Goal: Task Accomplishment & Management: Manage account settings

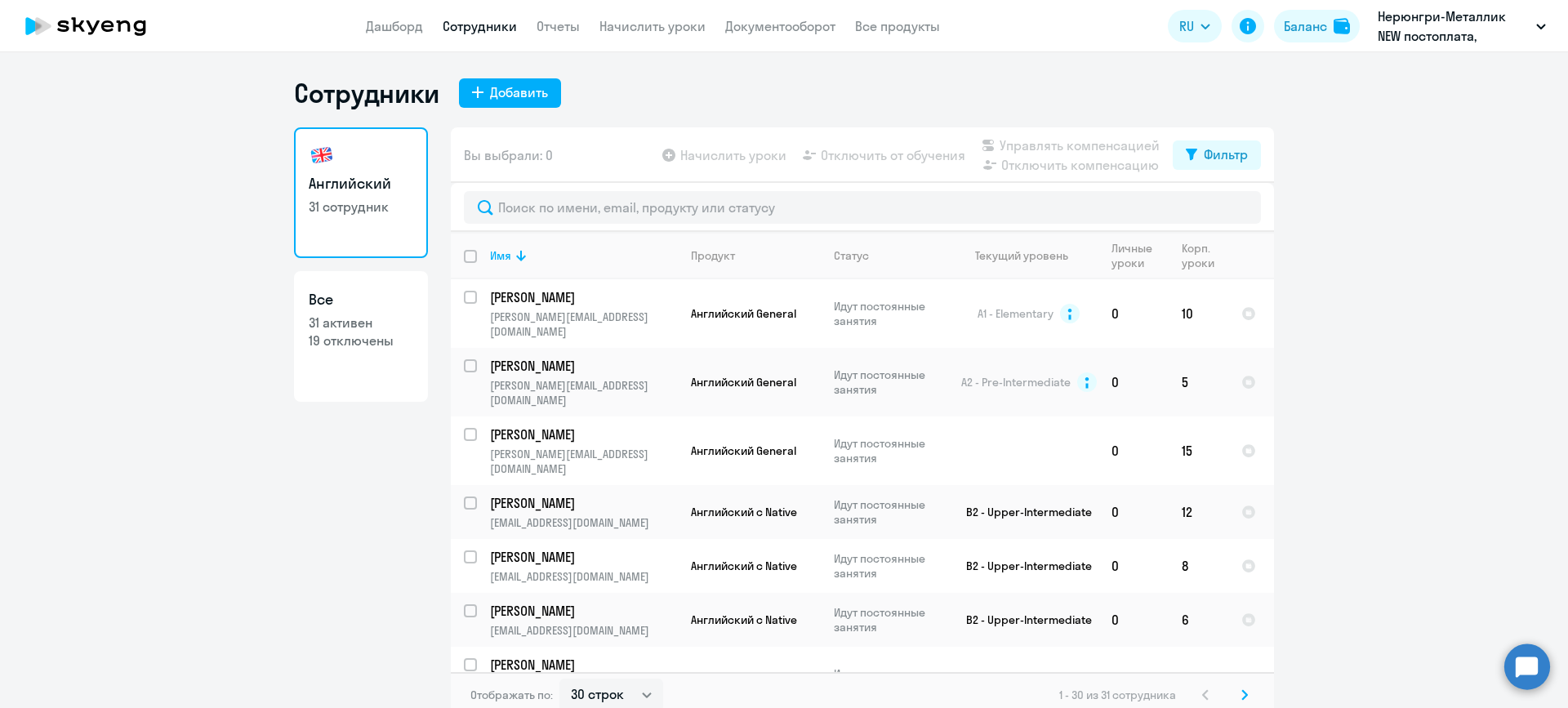
select select "30"
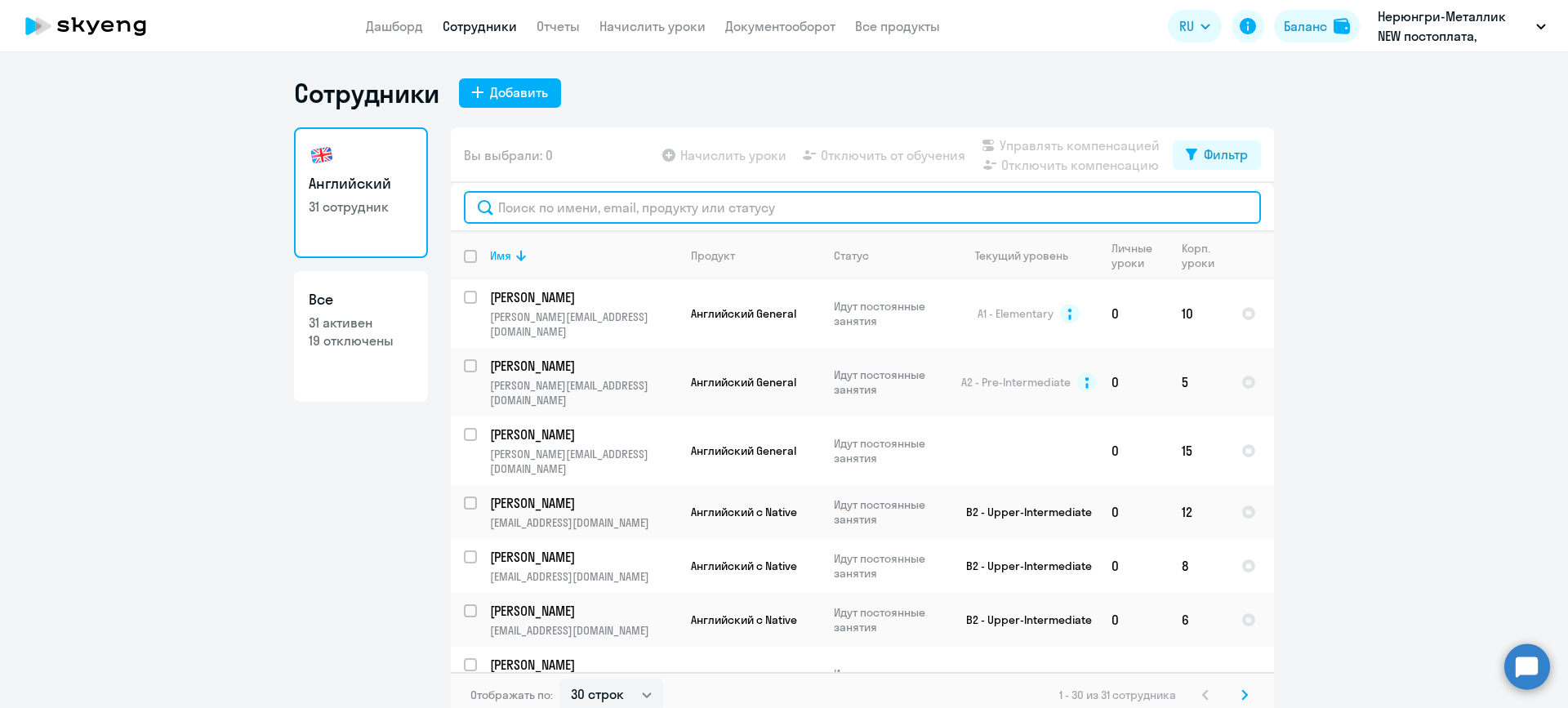
click at [639, 201] on input "text" at bounding box center [862, 207] width 797 height 32
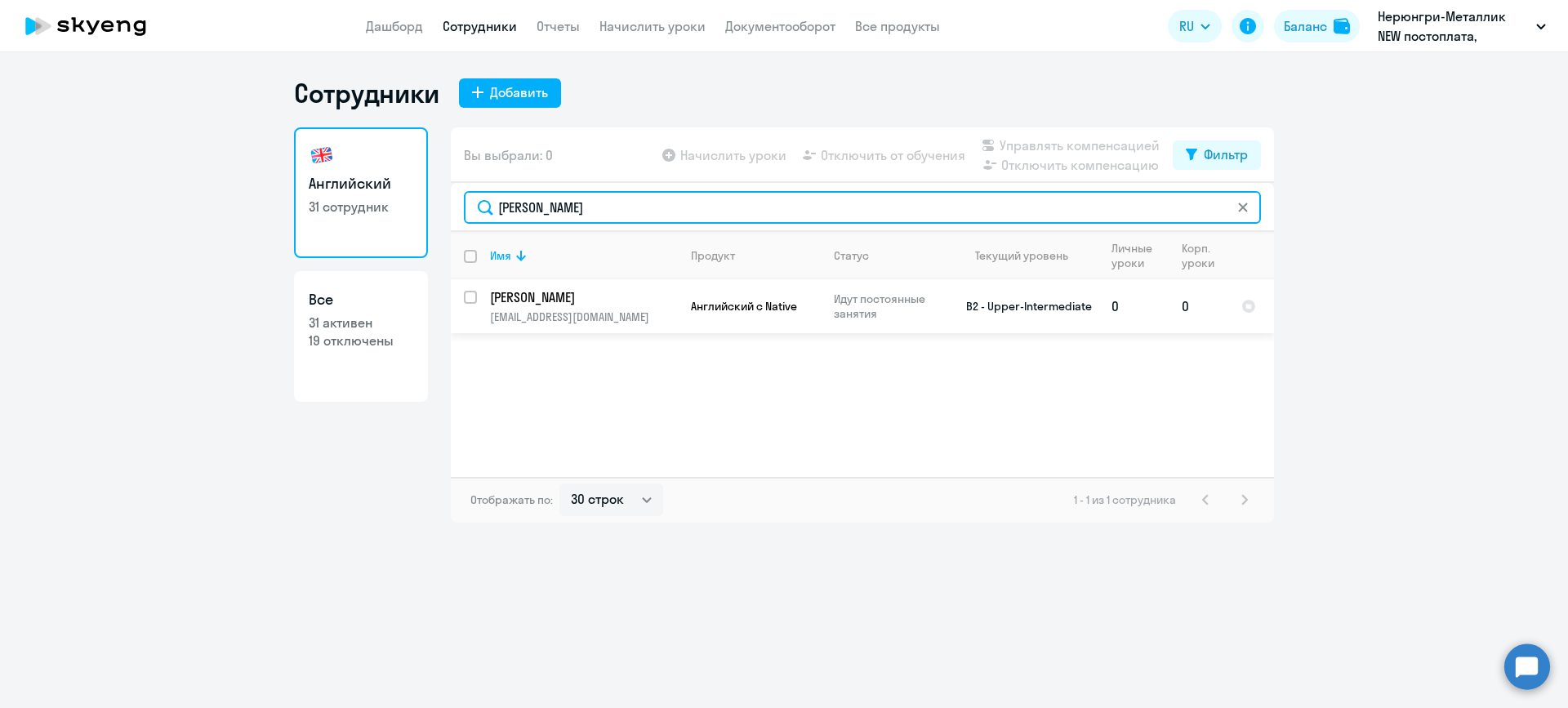
type input "[PERSON_NAME]"
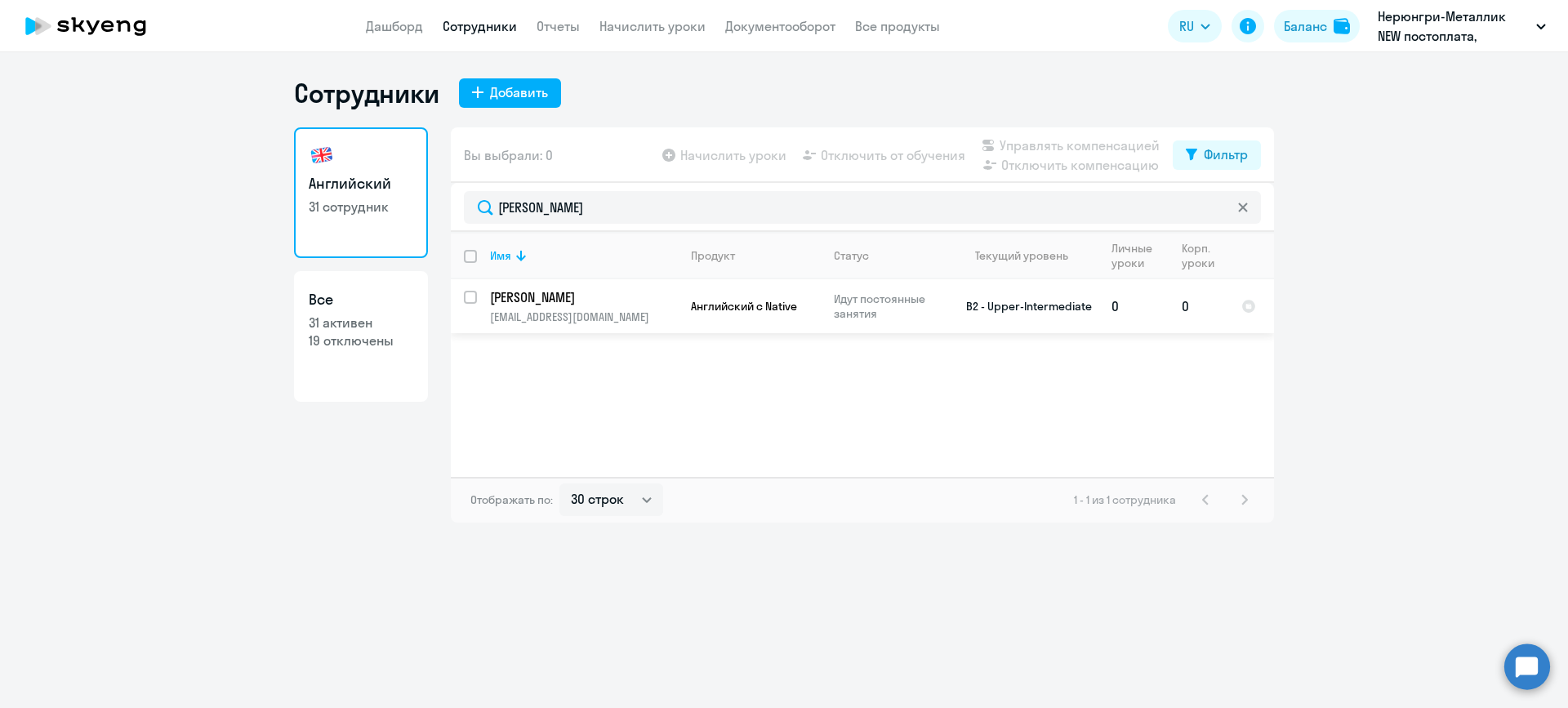
click at [496, 307] on td "[PERSON_NAME] [PERSON_NAME][EMAIL_ADDRESS][DOMAIN_NAME]" at bounding box center [577, 306] width 201 height 54
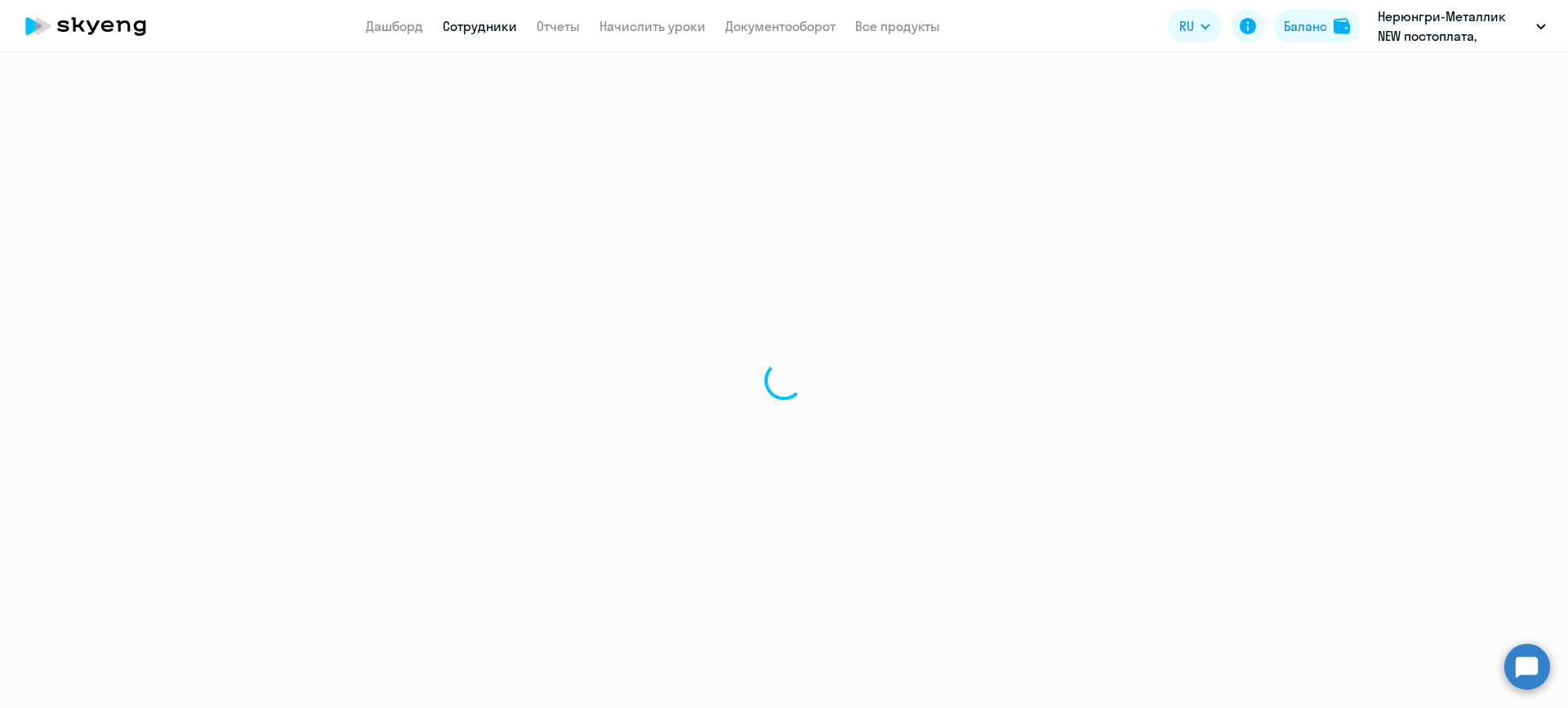
select select "english"
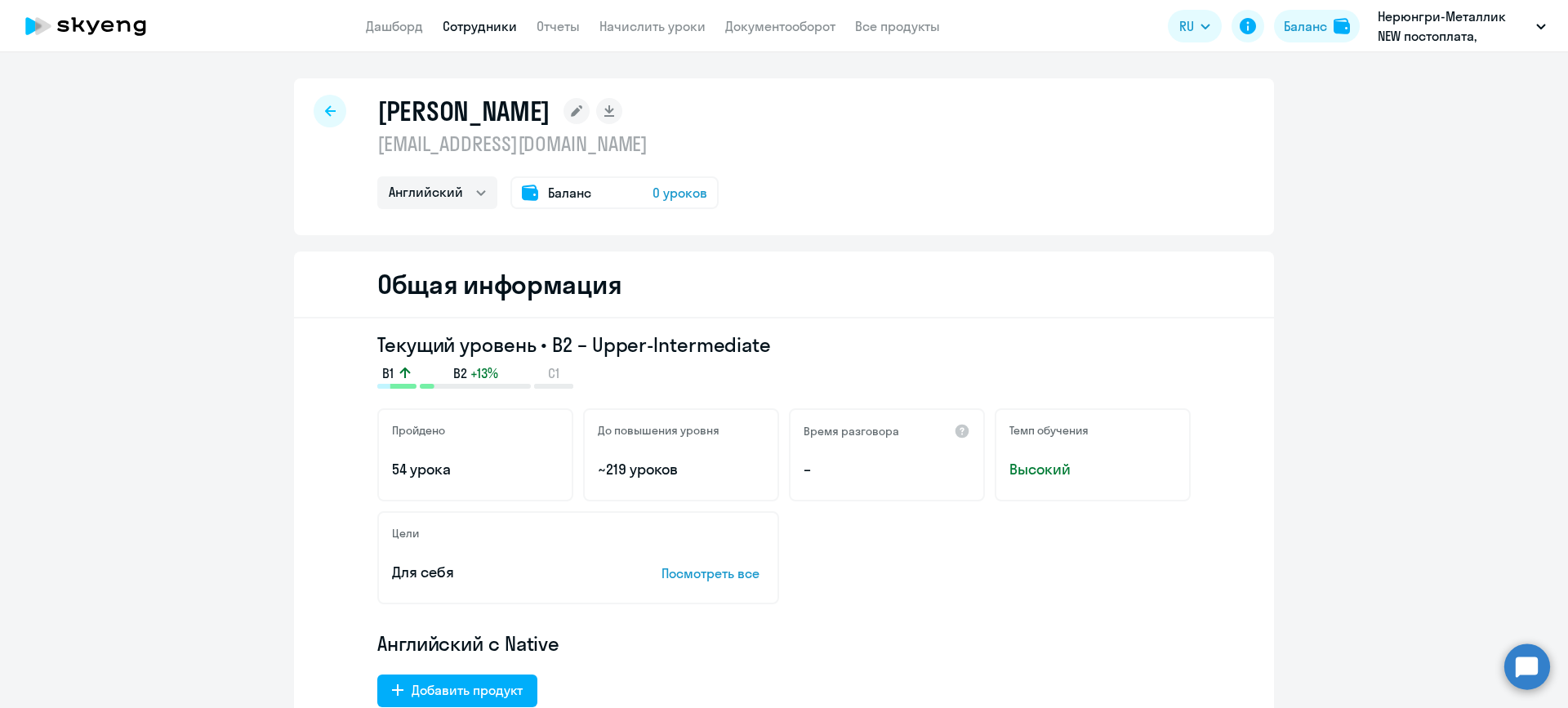
click at [661, 187] on span "0 уроков" at bounding box center [679, 192] width 55 height 19
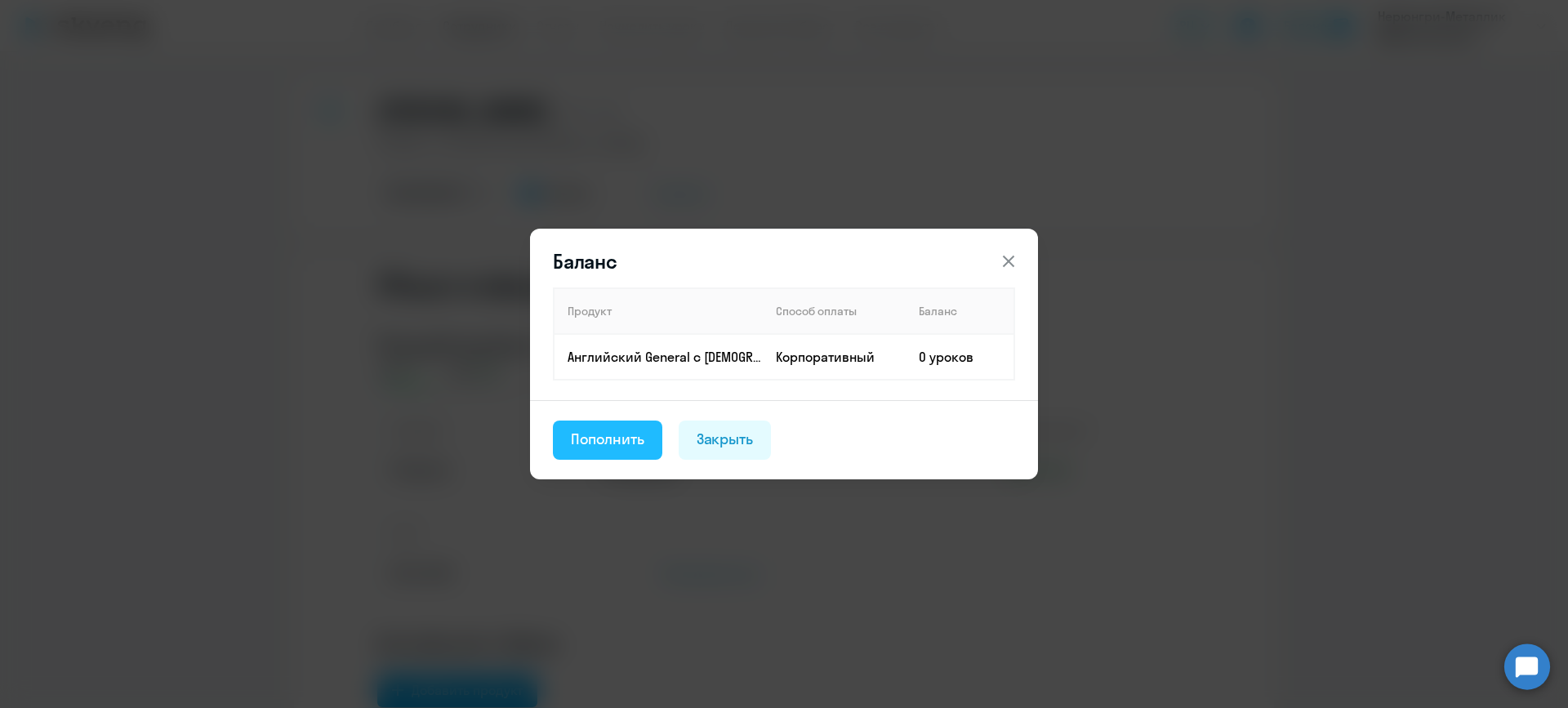
click at [628, 442] on div "Пополнить" at bounding box center [607, 439] width 73 height 21
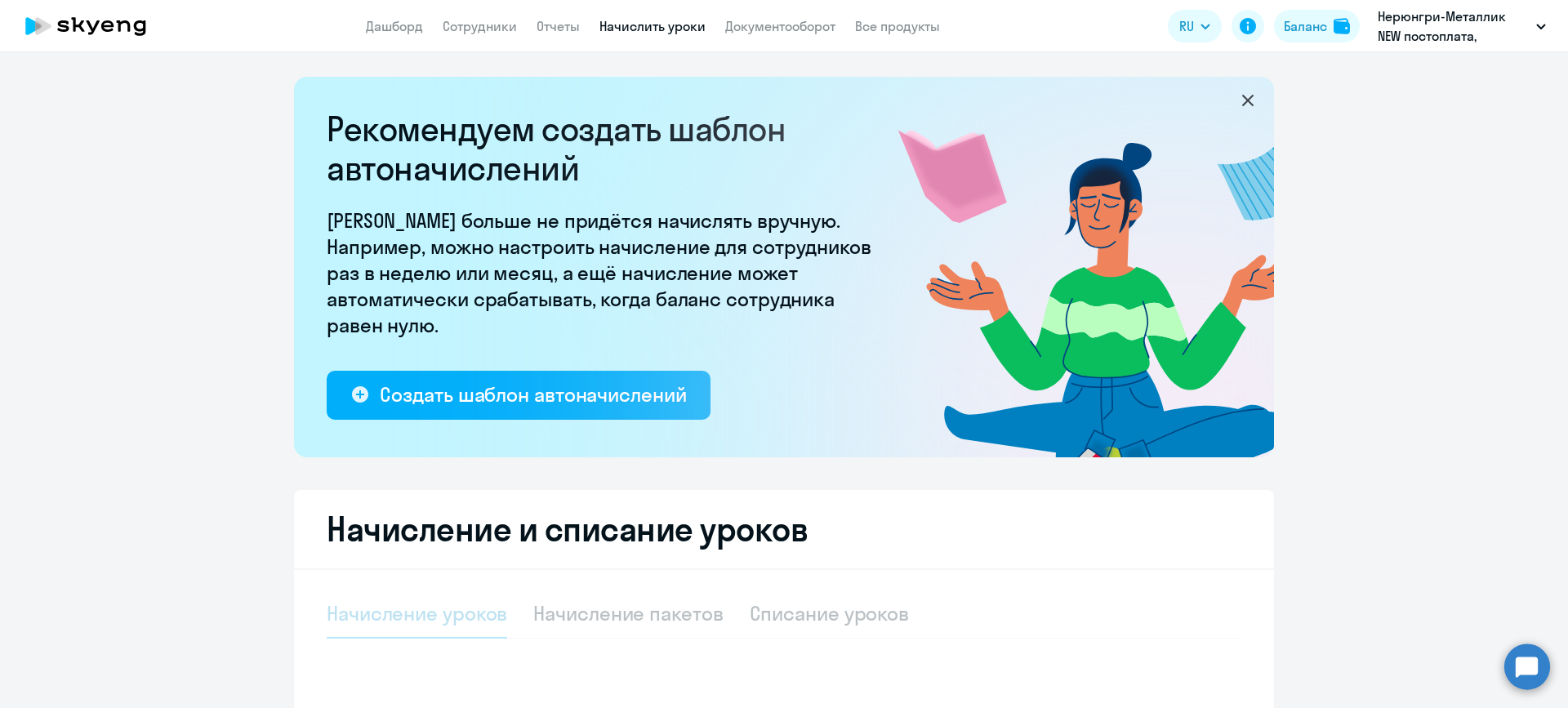
select select "10"
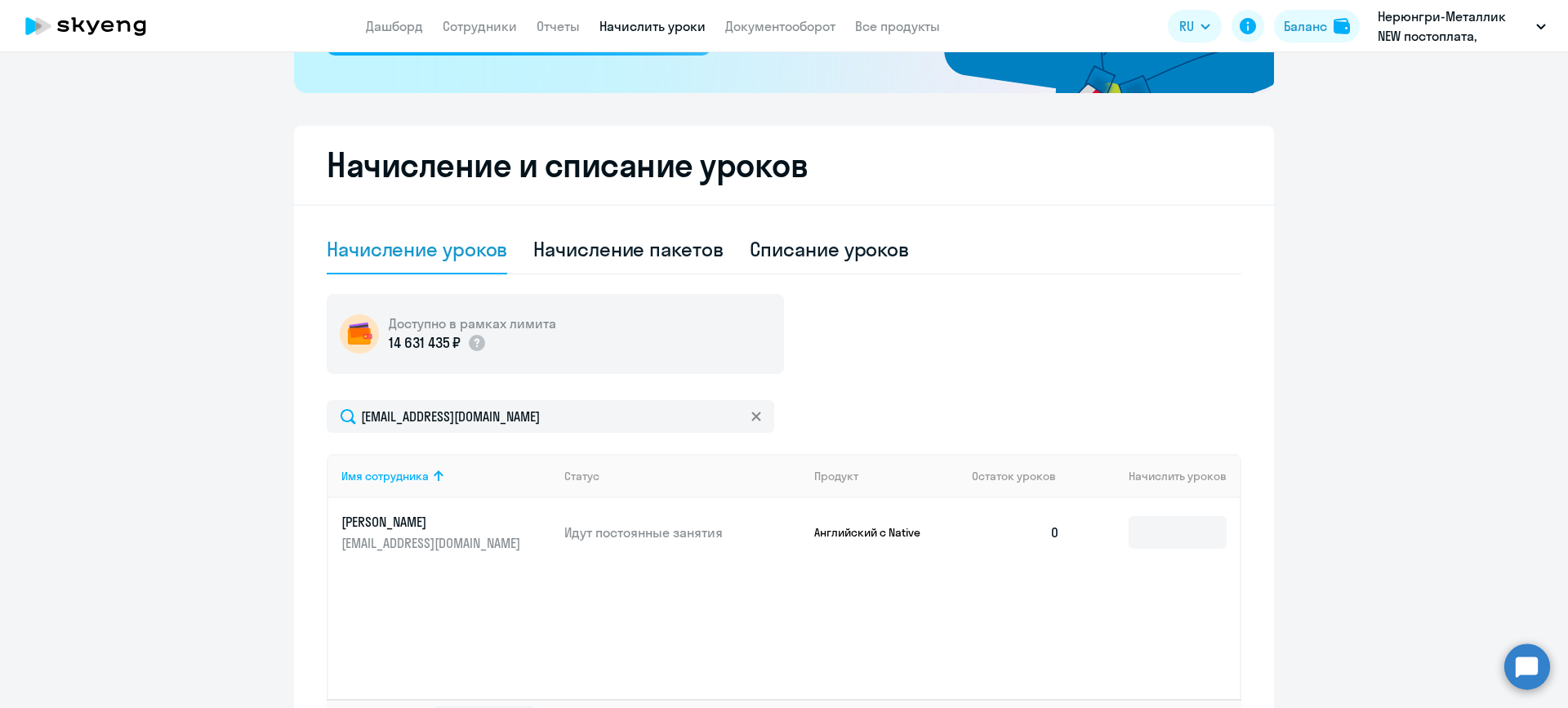
scroll to position [490, 0]
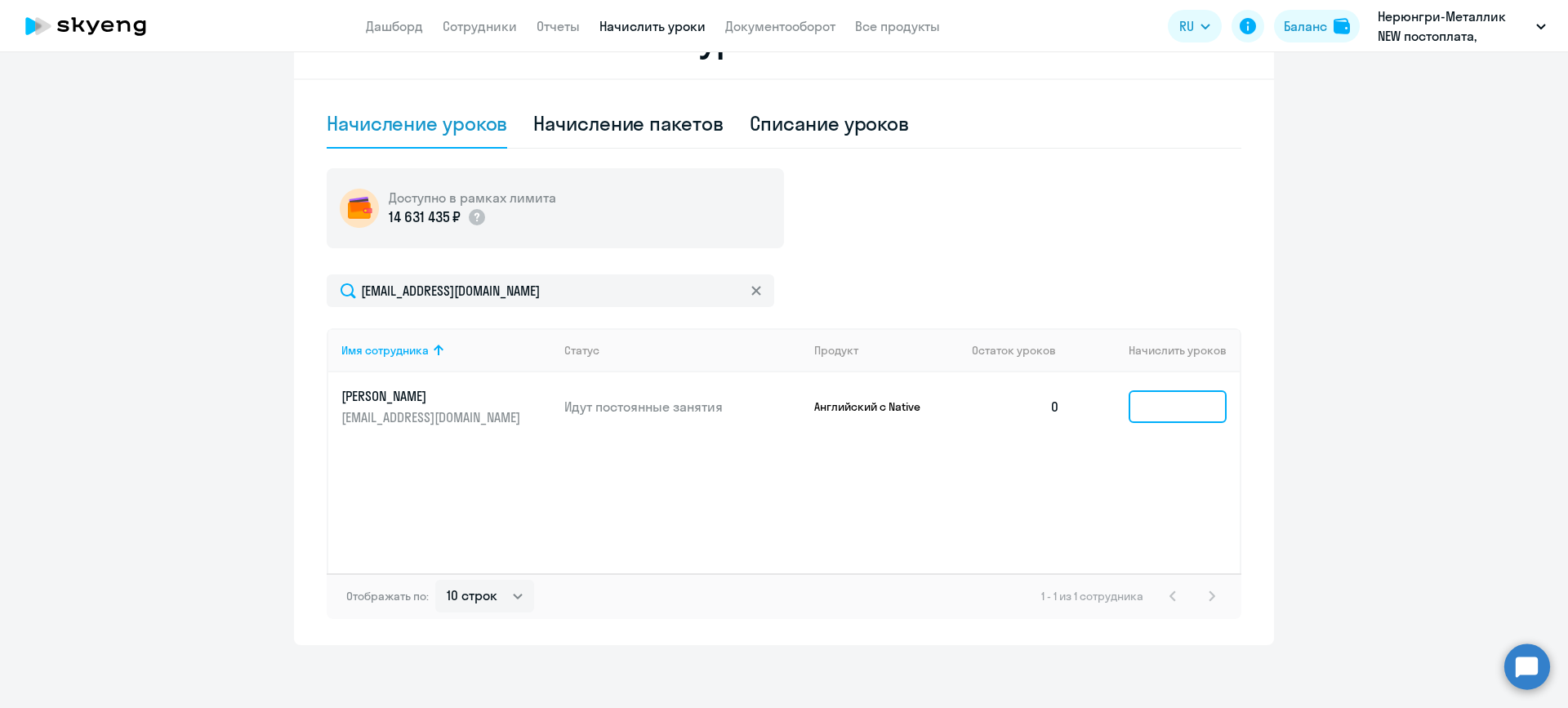
click at [1163, 405] on input at bounding box center [1178, 406] width 98 height 32
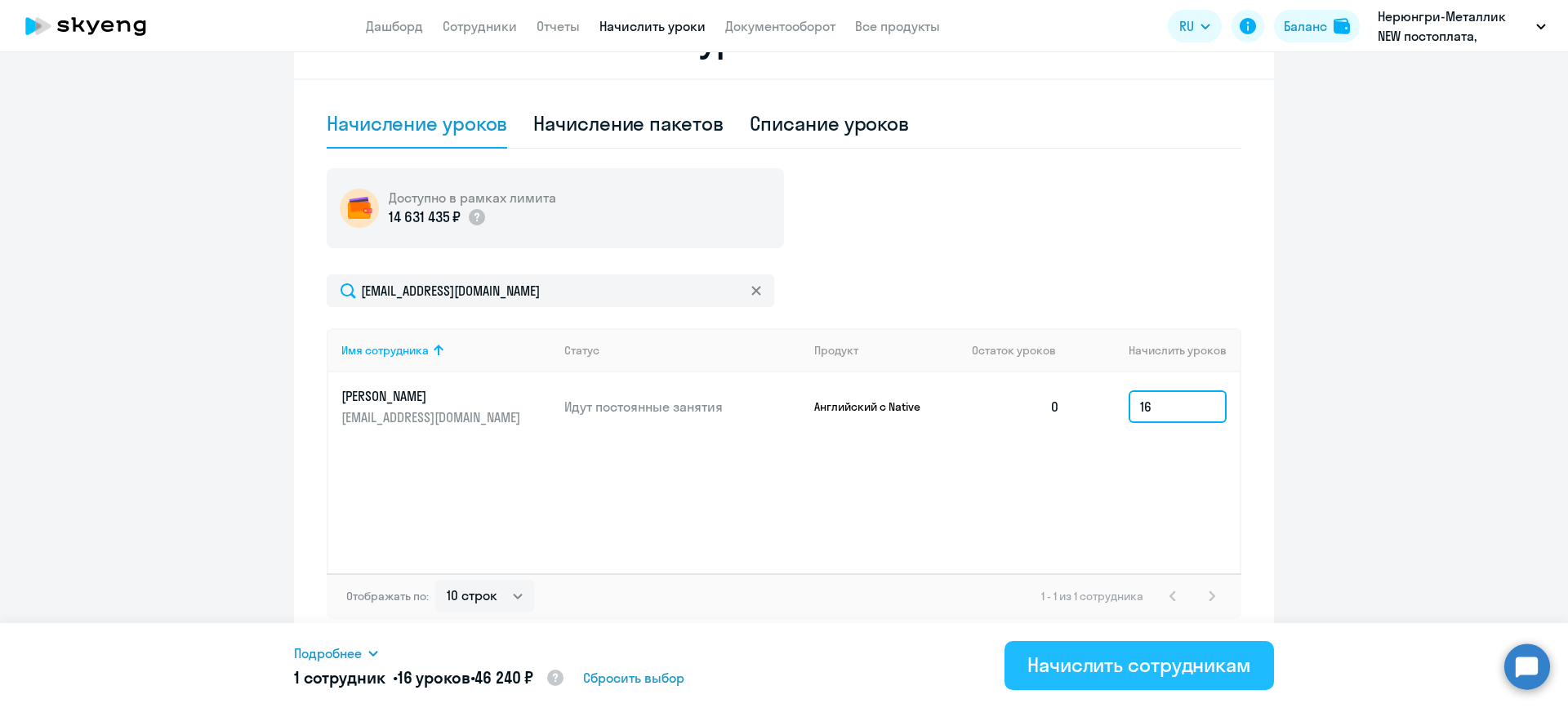
type input "16"
click at [1157, 651] on div "Начислить сотрудникам" at bounding box center [1138, 664] width 224 height 26
